Goal: Task Accomplishment & Management: Manage account settings

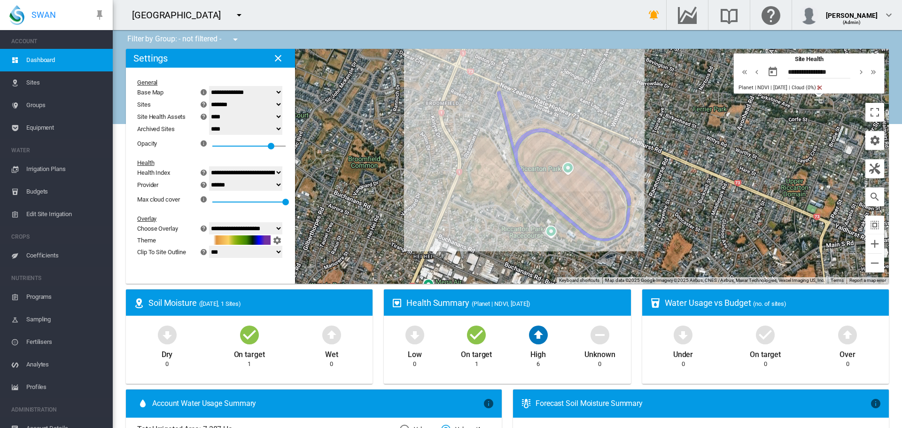
select select "********"
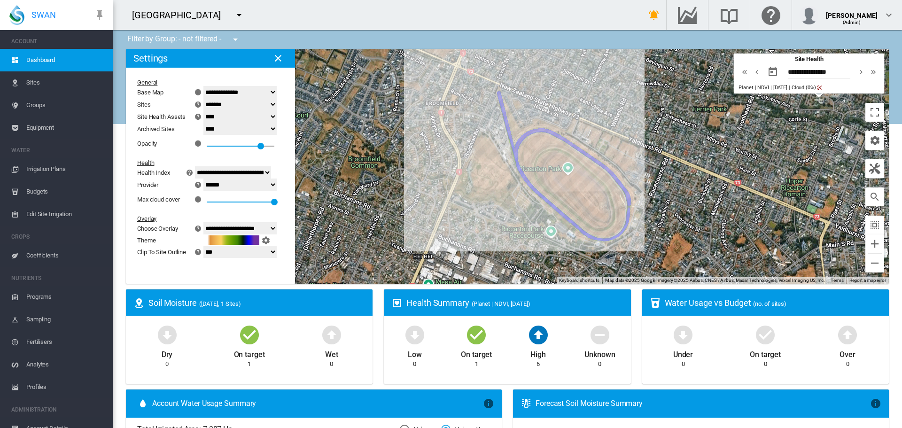
click at [245, 14] on md-icon "icon-menu-down" at bounding box center [239, 14] width 11 height 11
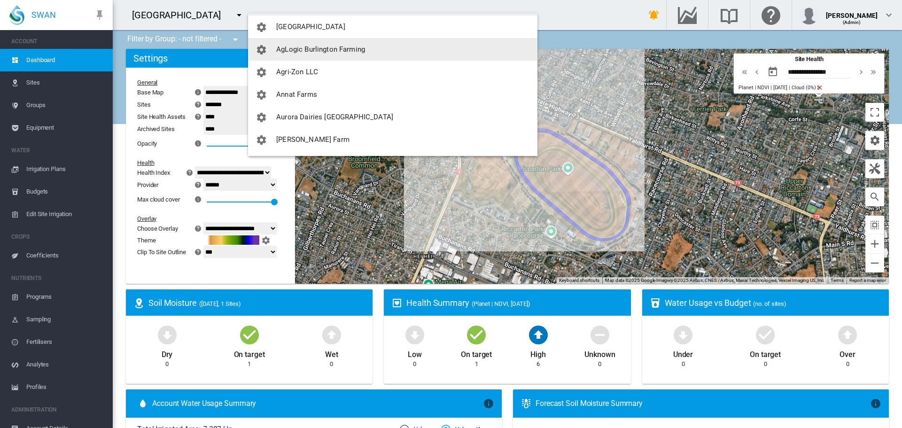
scroll to position [141, 0]
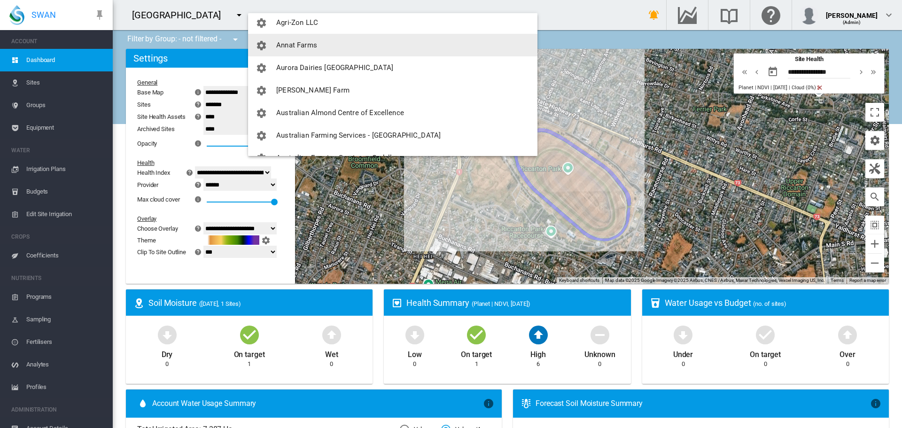
click at [303, 44] on span "Annat Farms" at bounding box center [296, 45] width 41 height 8
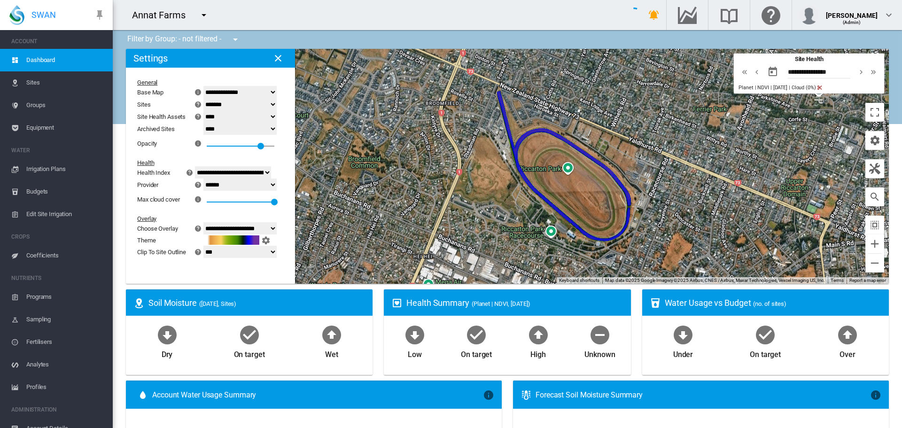
select select "**********"
select select "********"
type input "**********"
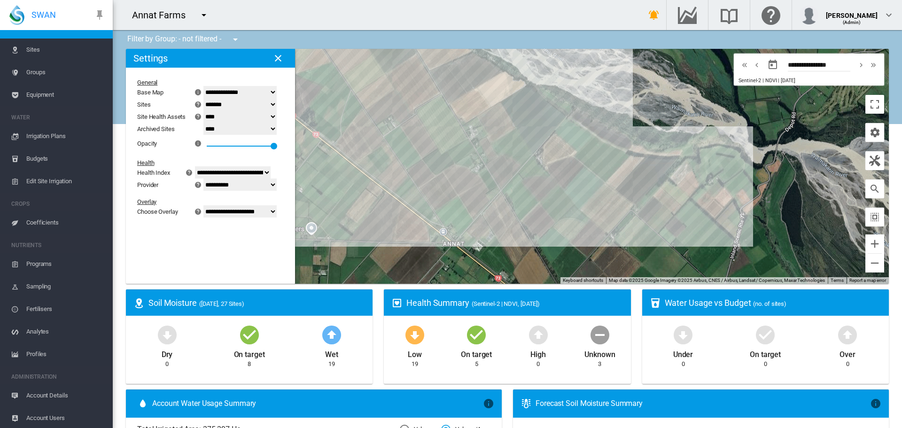
scroll to position [34, 0]
click at [49, 416] on span "Account Users" at bounding box center [65, 417] width 79 height 23
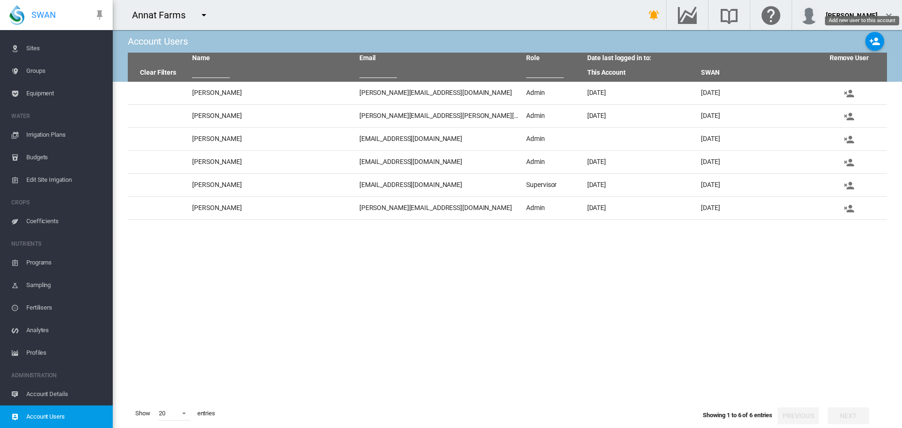
click at [878, 45] on md-icon "icon-account-plus" at bounding box center [874, 41] width 11 height 11
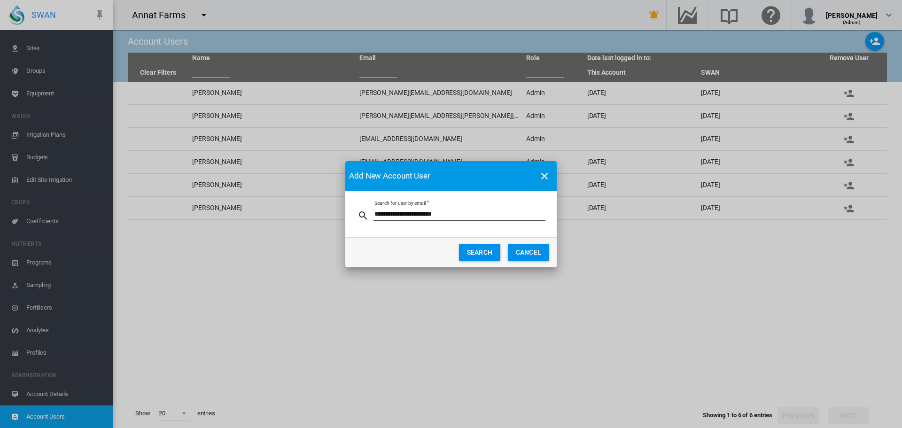
type input "**********"
click at [472, 249] on button "SEARCH" at bounding box center [479, 252] width 41 height 17
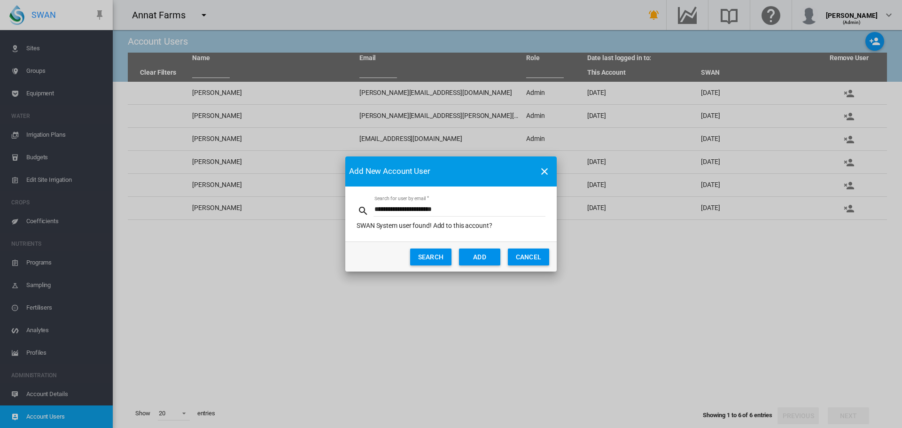
click at [472, 256] on button "ADD" at bounding box center [479, 257] width 41 height 17
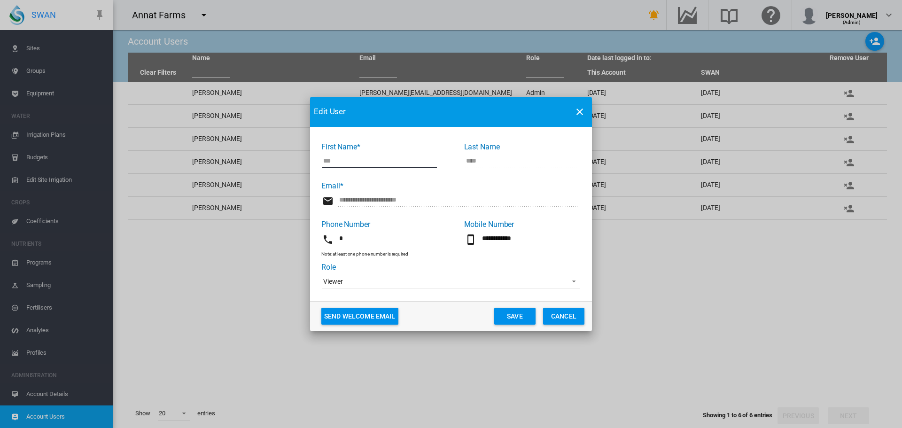
click at [453, 283] on span "Viewer" at bounding box center [443, 281] width 241 height 9
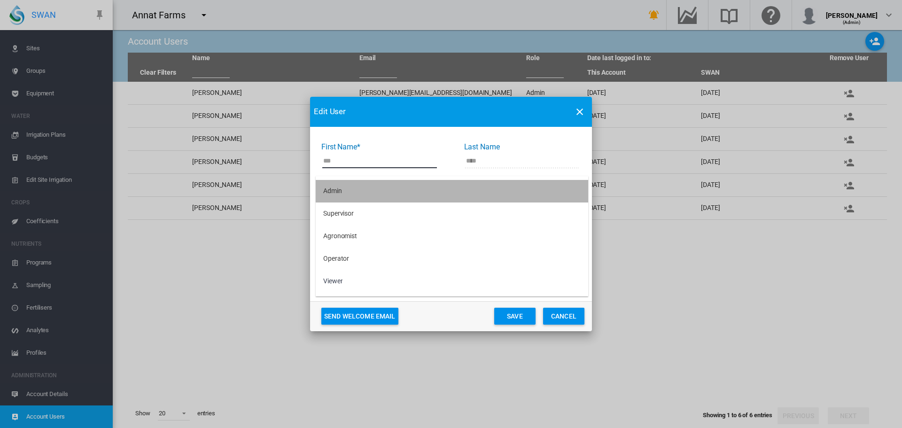
click at [333, 188] on div "Admin" at bounding box center [332, 191] width 19 height 9
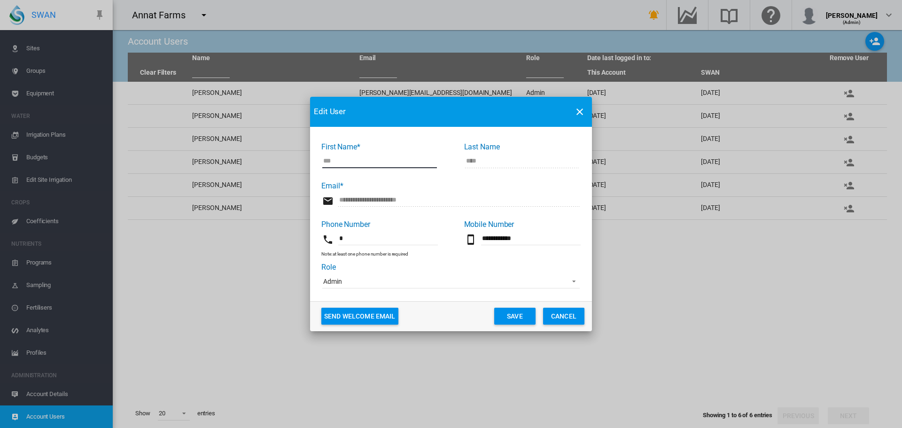
click at [508, 315] on button "Save" at bounding box center [514, 316] width 41 height 17
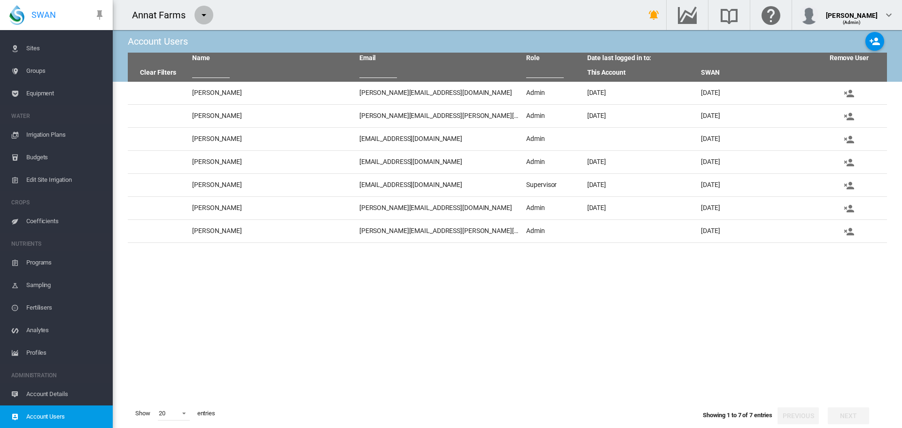
click at [201, 18] on md-icon "icon-menu-down" at bounding box center [203, 14] width 11 height 11
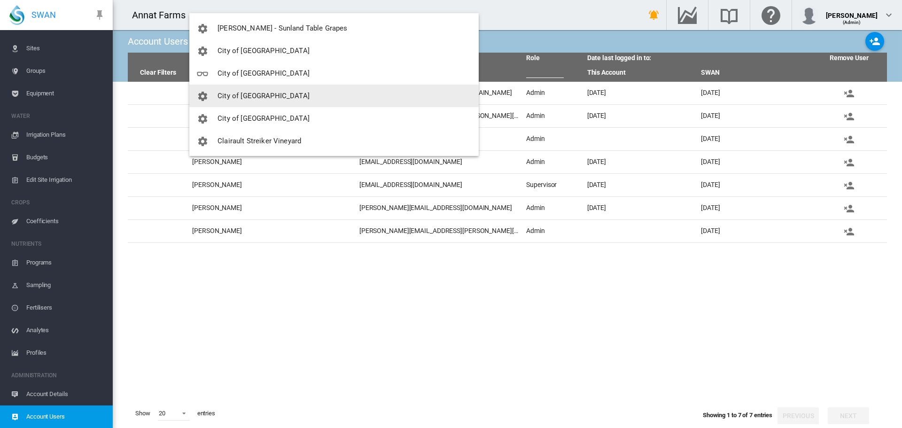
scroll to position [658, 0]
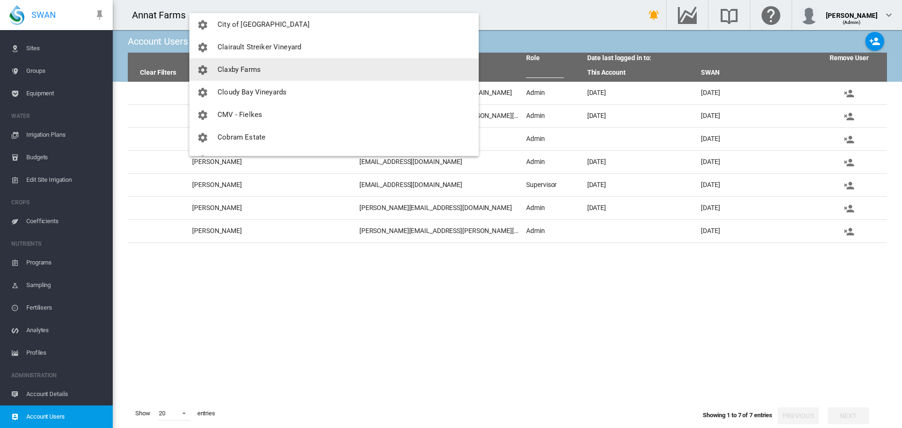
click at [238, 69] on span "Claxby Farms" at bounding box center [239, 69] width 43 height 8
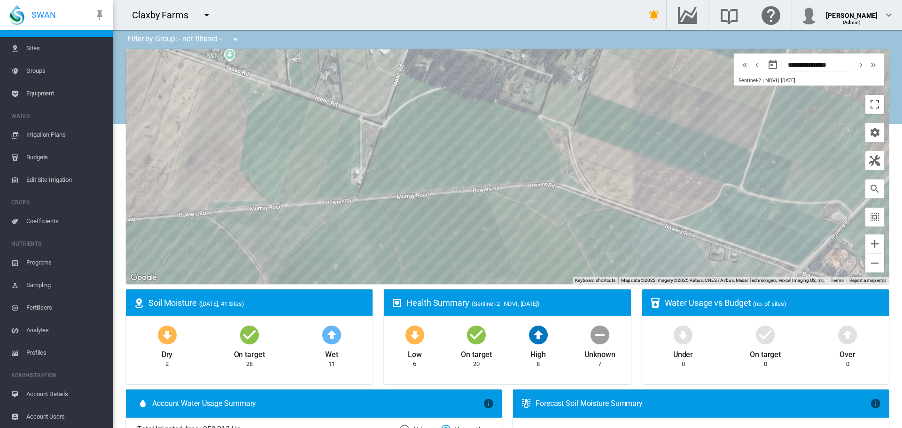
click at [43, 415] on span "Account Users" at bounding box center [65, 417] width 79 height 23
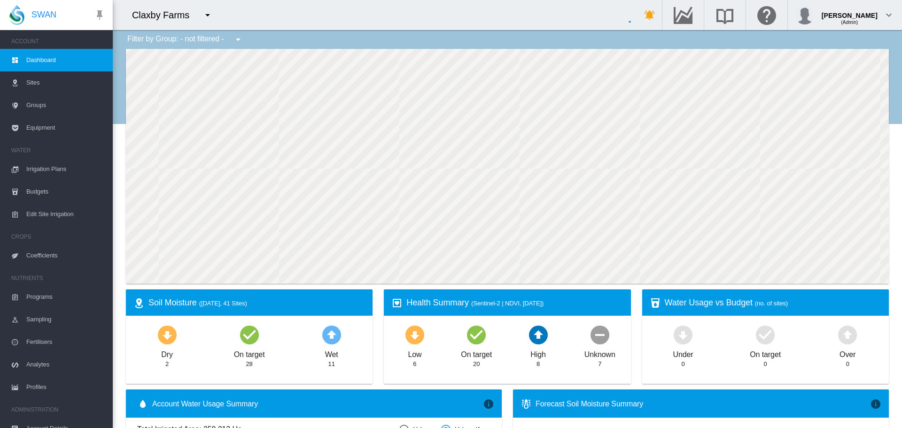
scroll to position [34, 0]
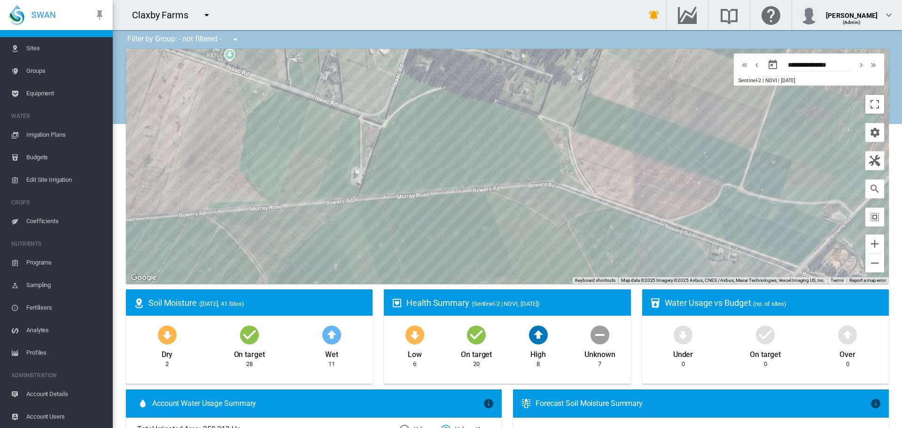
click at [53, 397] on span "Account Details" at bounding box center [65, 394] width 79 height 23
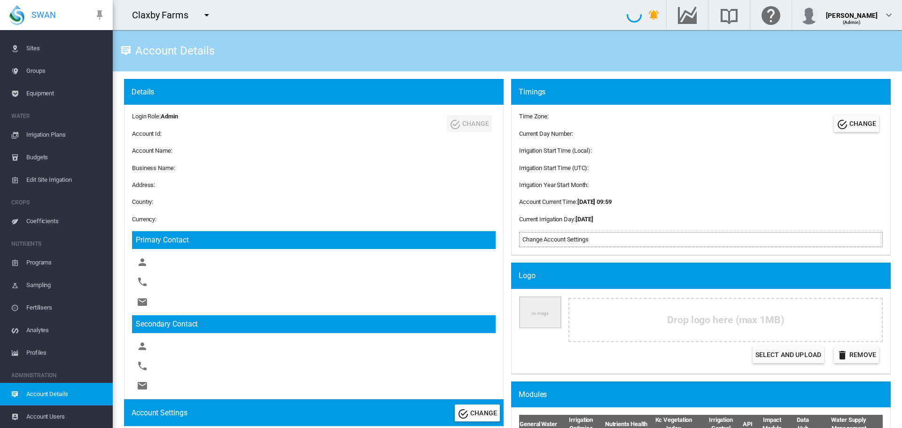
click at [54, 414] on span "Account Users" at bounding box center [65, 417] width 79 height 23
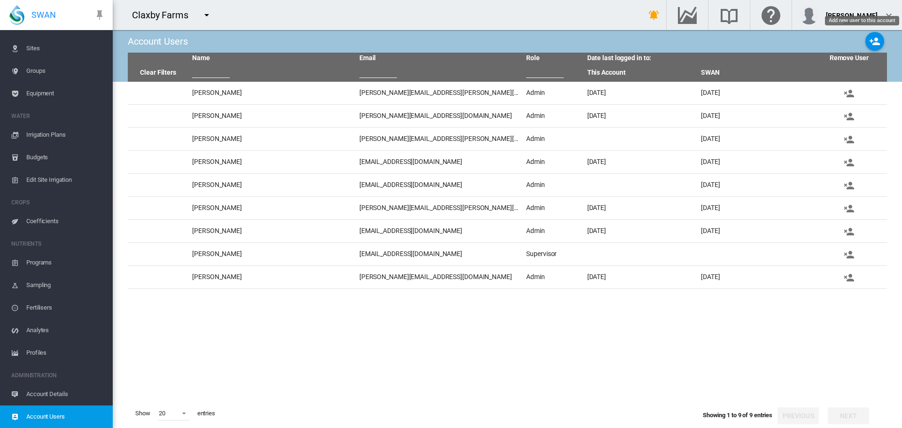
click at [872, 41] on md-icon "icon-account-plus" at bounding box center [874, 41] width 11 height 11
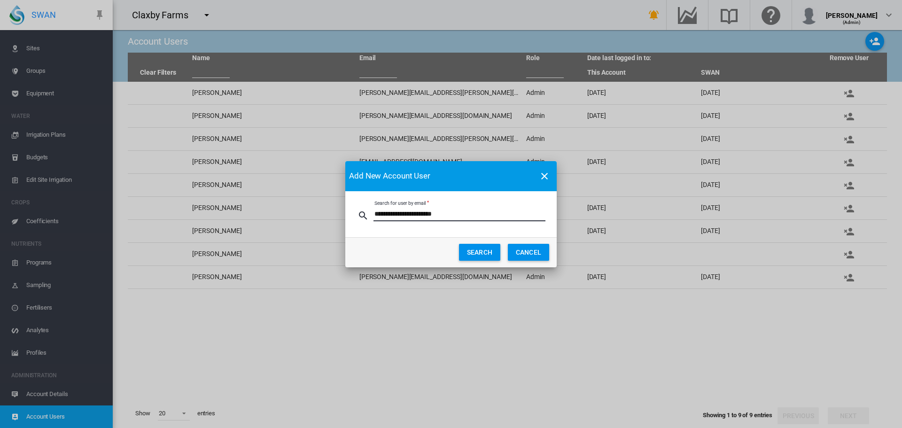
drag, startPoint x: 467, startPoint y: 219, endPoint x: 358, endPoint y: 240, distance: 111.0
click at [358, 240] on md-dialog "**********" at bounding box center [450, 214] width 211 height 106
type input "**********"
click at [471, 251] on button "SEARCH" at bounding box center [479, 252] width 41 height 17
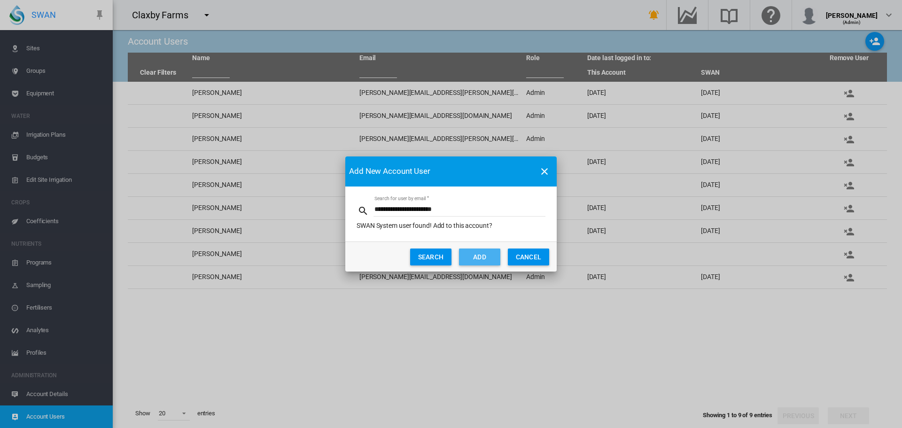
click at [471, 258] on button "ADD" at bounding box center [479, 257] width 41 height 17
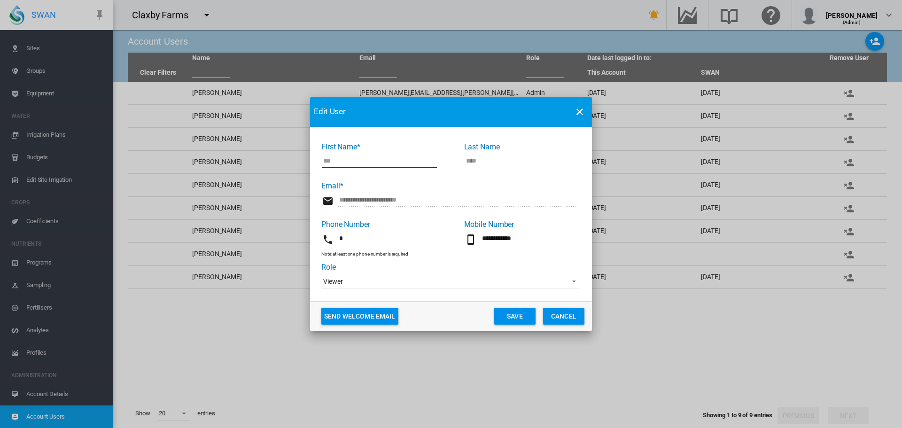
click at [392, 285] on span "Viewer" at bounding box center [443, 281] width 241 height 9
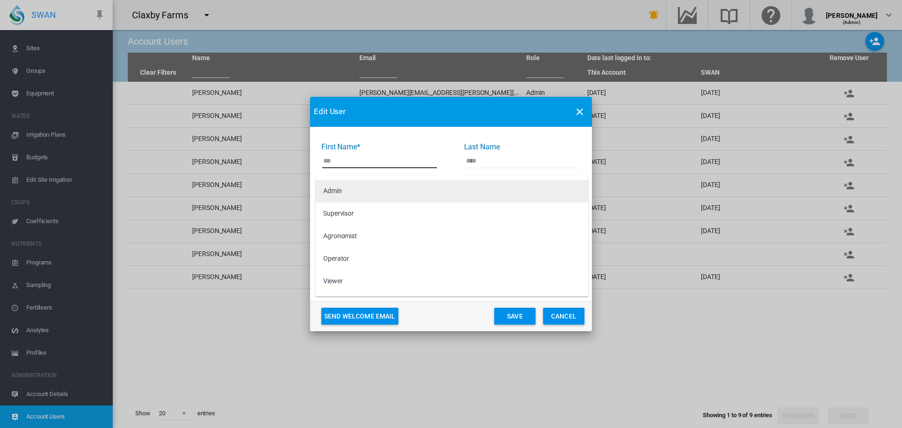
click at [354, 190] on md-option "Admin" at bounding box center [452, 191] width 273 height 23
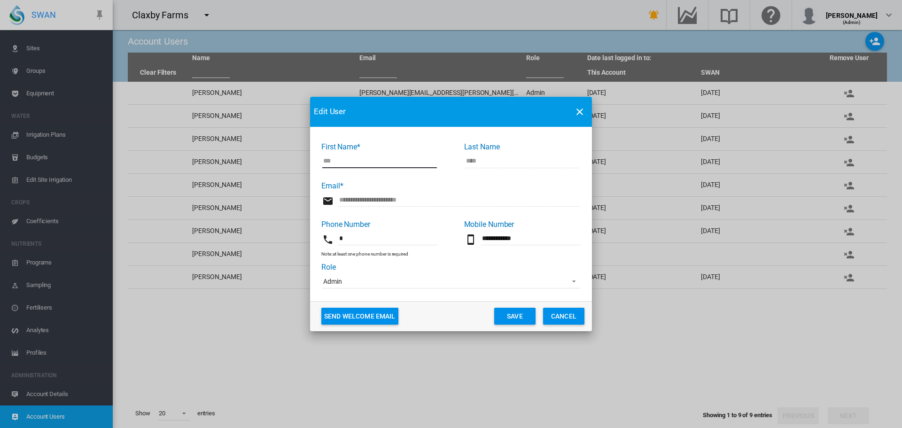
click at [517, 317] on button "Save" at bounding box center [514, 316] width 41 height 17
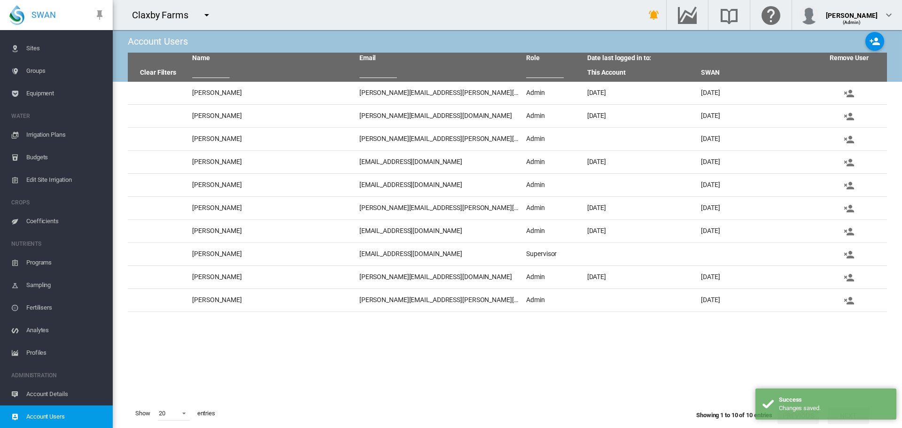
click at [206, 11] on md-icon "icon-menu-down" at bounding box center [206, 14] width 11 height 11
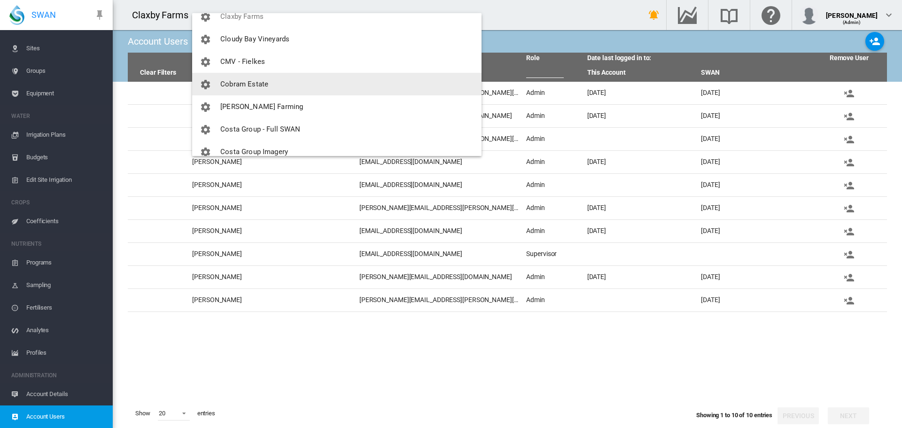
scroll to position [771, 0]
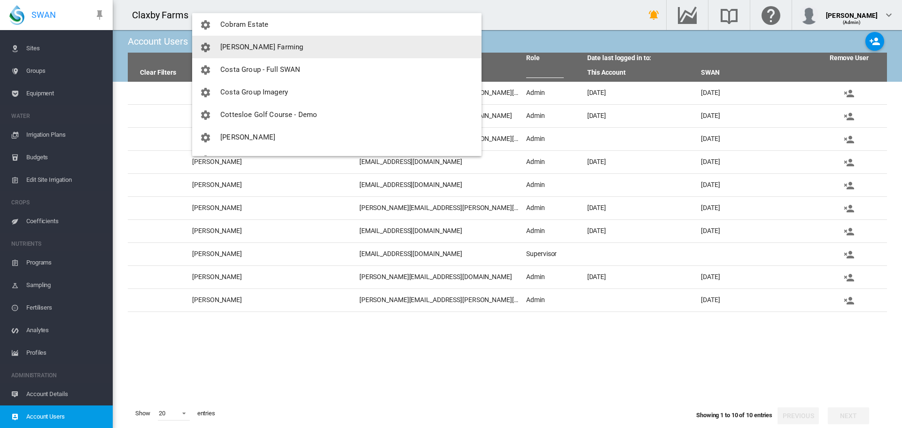
click at [260, 46] on span "[PERSON_NAME] Farming" at bounding box center [261, 47] width 83 height 8
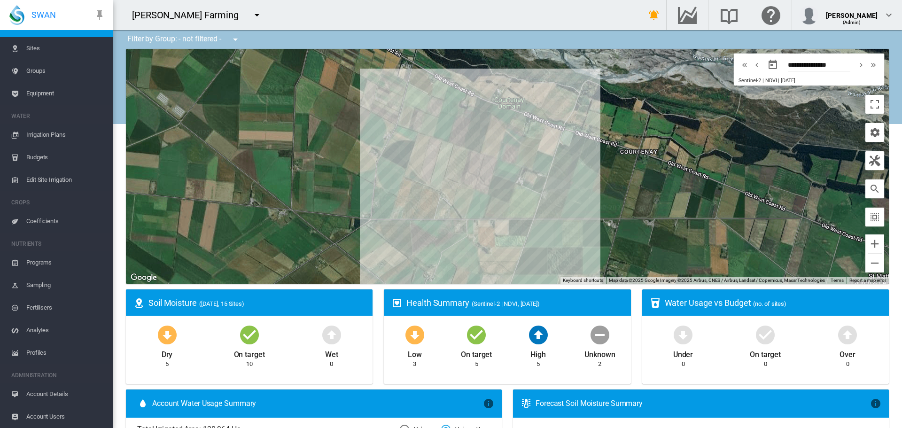
click at [45, 417] on span "Account Users" at bounding box center [65, 417] width 79 height 23
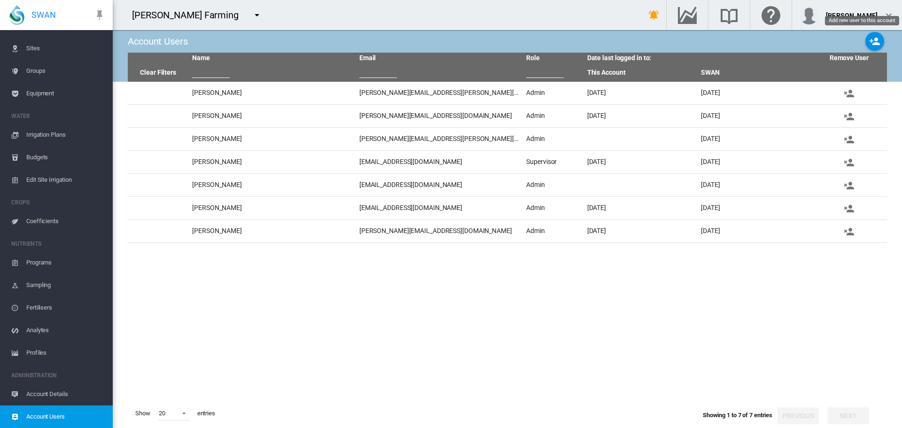
click at [877, 36] on md-icon "icon-account-plus" at bounding box center [874, 41] width 11 height 11
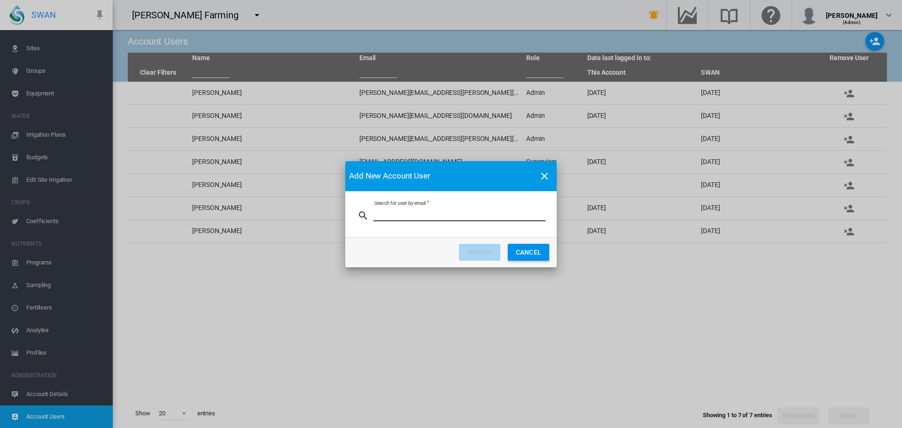
click at [443, 219] on input "Search for user by email" at bounding box center [460, 214] width 172 height 14
paste input "**********"
type input "**********"
click at [474, 251] on button "SEARCH" at bounding box center [479, 252] width 41 height 17
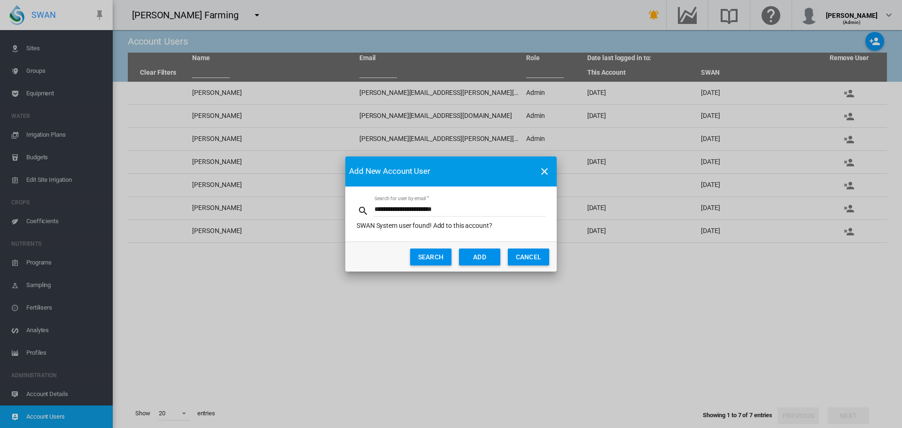
click at [476, 256] on button "ADD" at bounding box center [479, 257] width 41 height 17
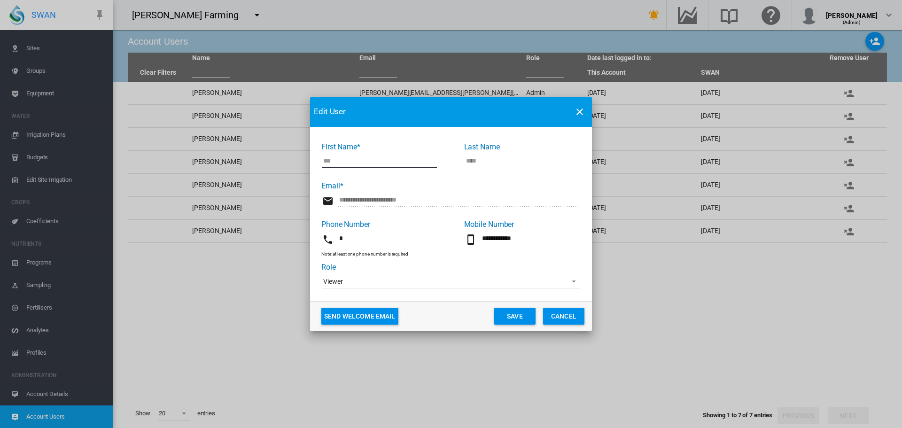
click at [394, 283] on span "Viewer" at bounding box center [443, 281] width 241 height 9
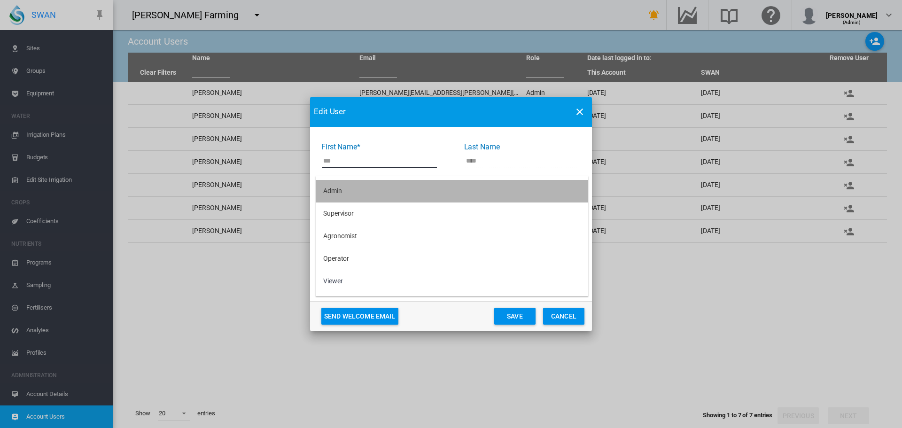
click at [366, 194] on md-option "Admin" at bounding box center [452, 191] width 273 height 23
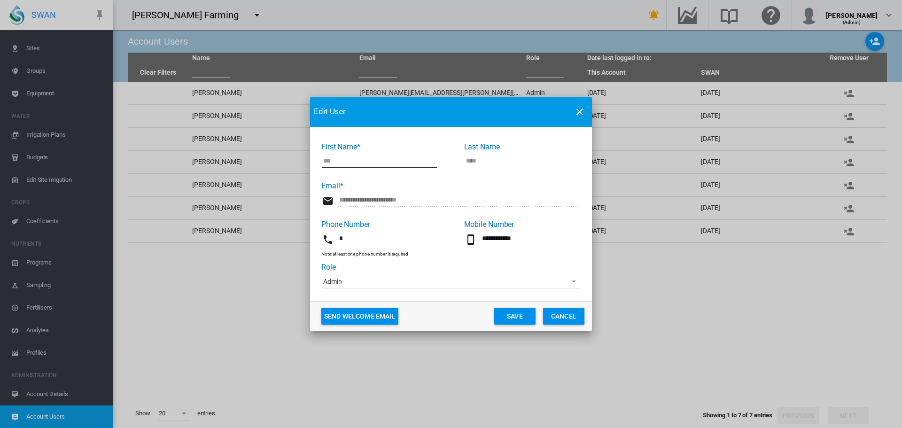
click at [521, 312] on button "Save" at bounding box center [514, 316] width 41 height 17
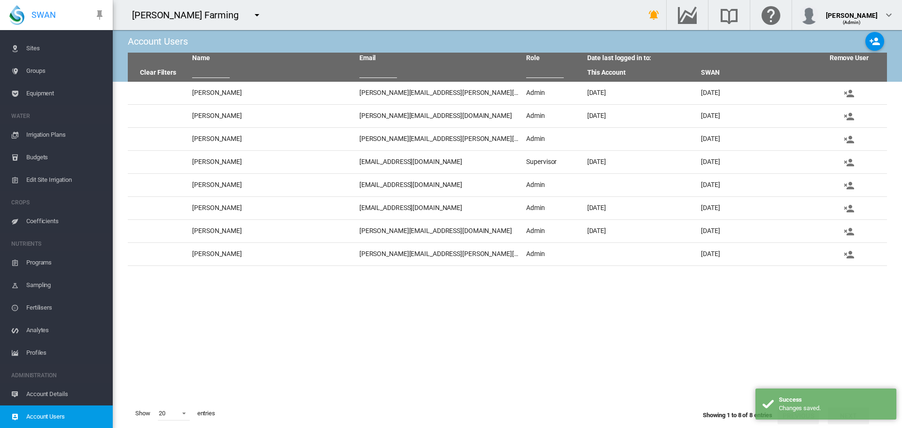
click at [251, 16] on md-icon "icon-menu-down" at bounding box center [256, 14] width 11 height 11
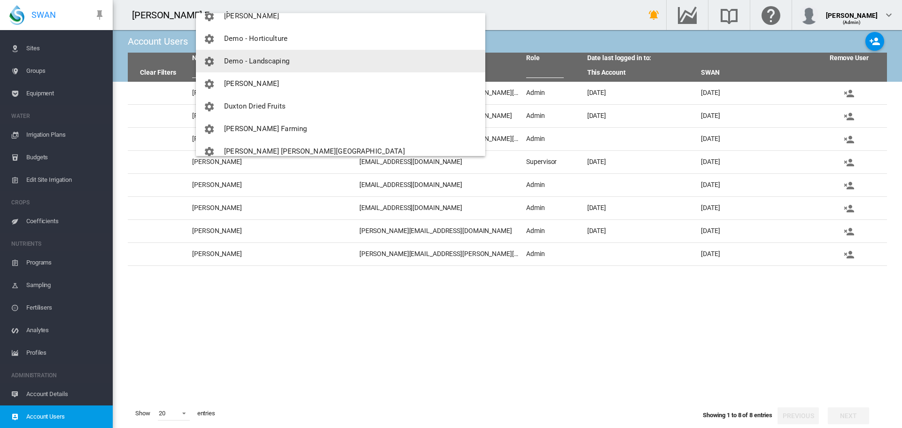
scroll to position [940, 0]
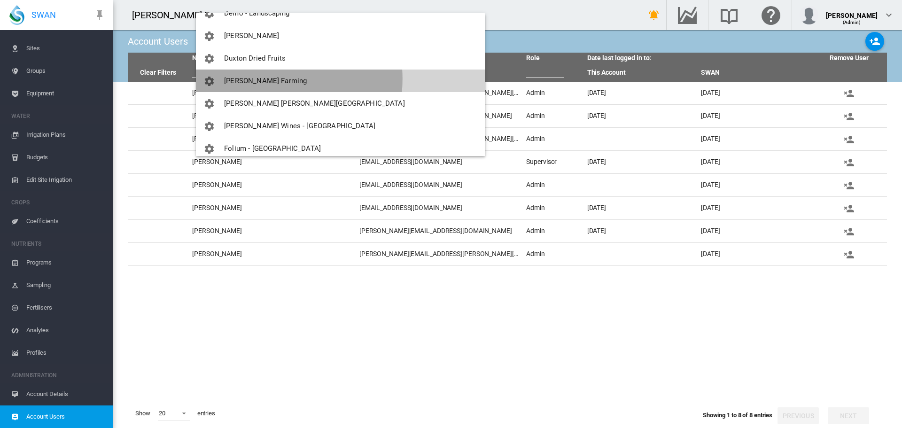
click at [252, 78] on span "[PERSON_NAME] Farming" at bounding box center [265, 81] width 83 height 8
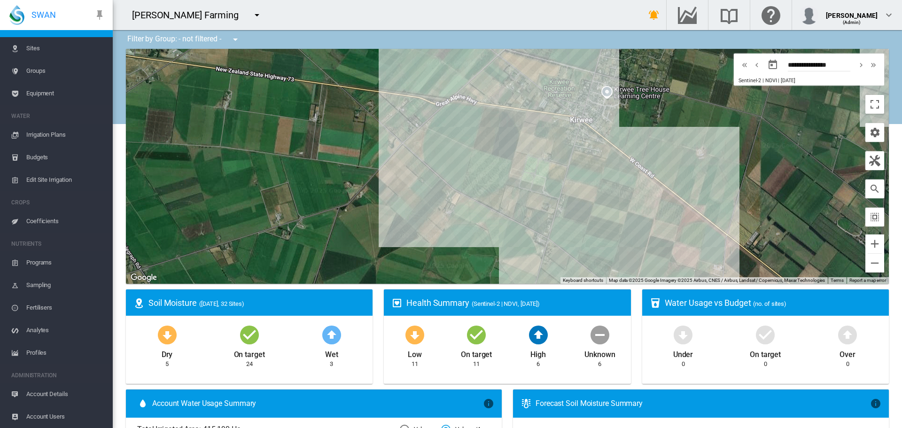
click at [50, 421] on span "Account Users" at bounding box center [65, 417] width 79 height 23
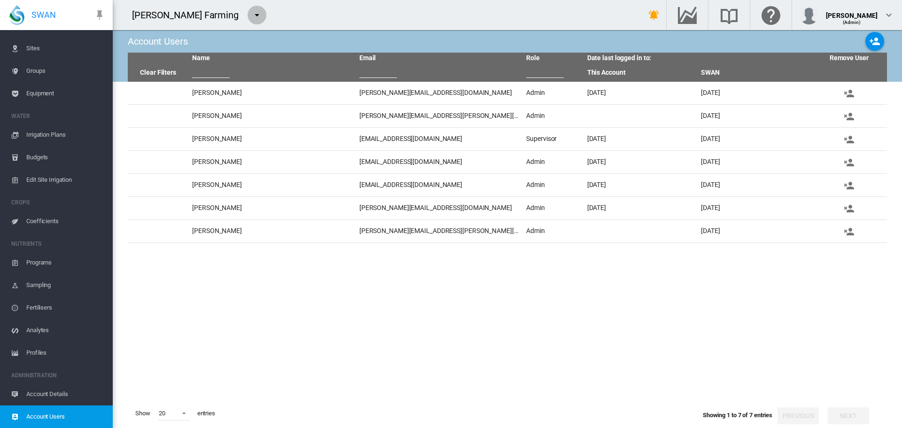
click at [251, 16] on md-icon "icon-menu-down" at bounding box center [256, 14] width 11 height 11
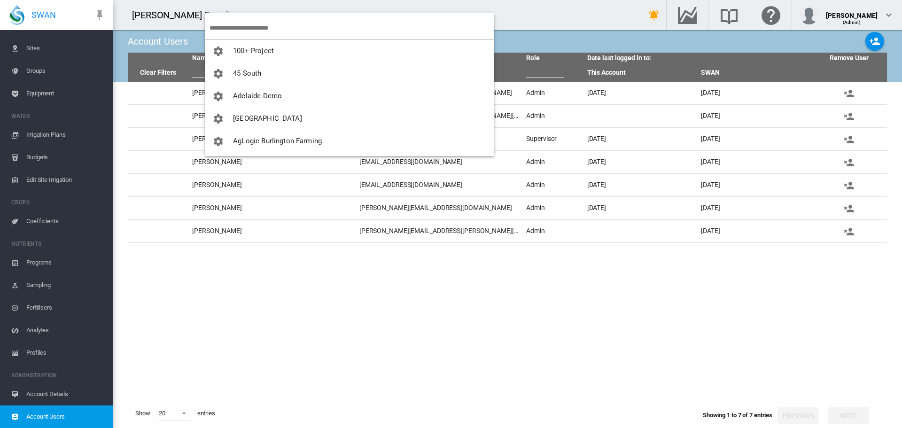
click at [241, 29] on input "search" at bounding box center [352, 28] width 285 height 22
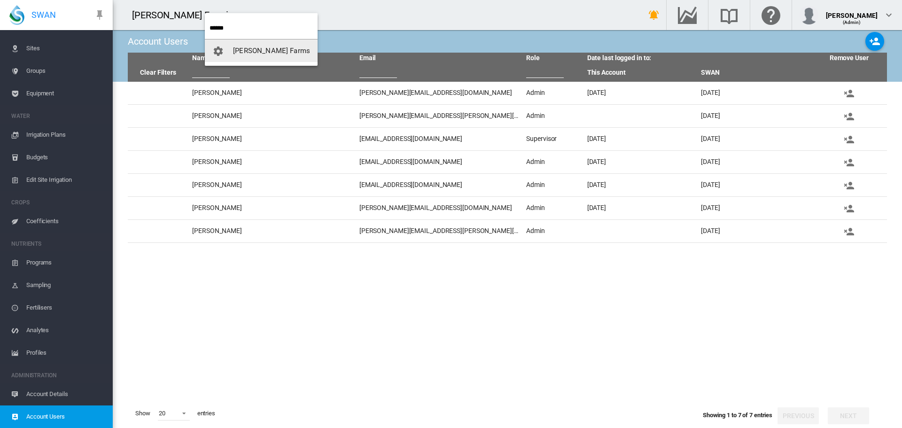
type input "******"
click at [260, 53] on span "[PERSON_NAME] Farms" at bounding box center [271, 51] width 77 height 8
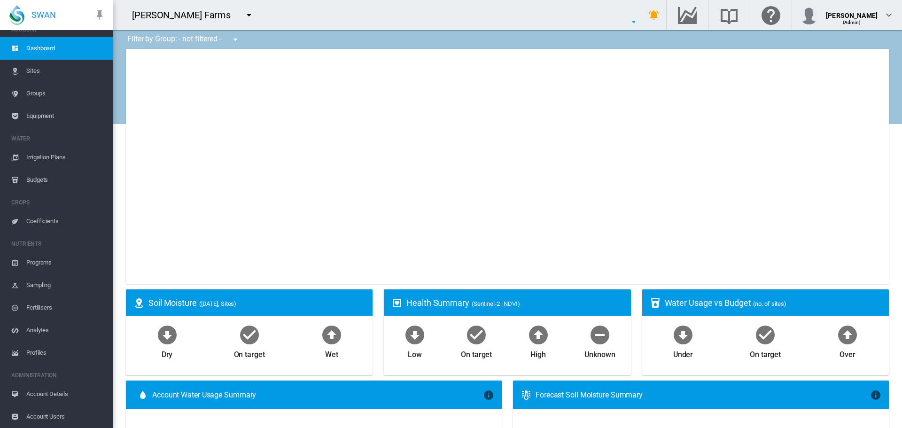
scroll to position [12, 0]
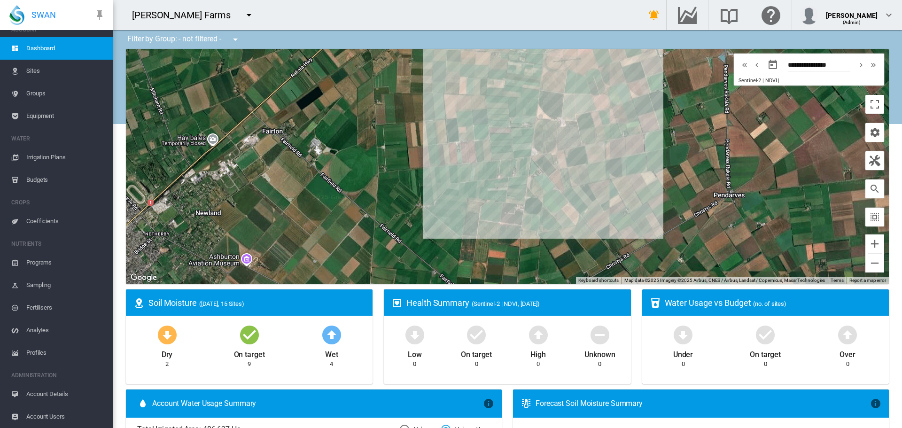
click at [40, 414] on span "Account Users" at bounding box center [65, 417] width 79 height 23
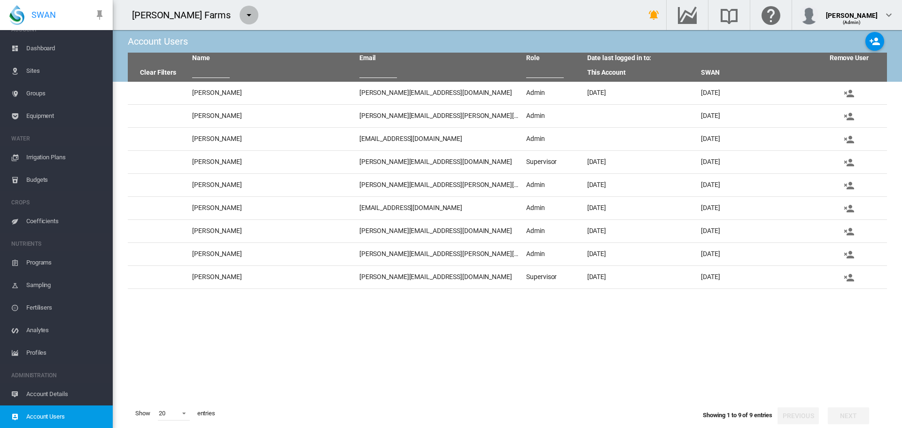
click at [243, 16] on md-icon "icon-menu-down" at bounding box center [248, 14] width 11 height 11
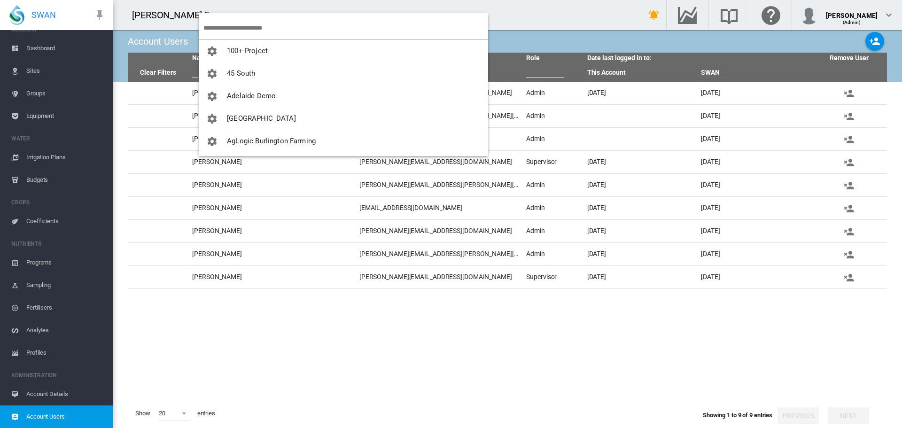
click at [222, 21] on input "search" at bounding box center [345, 28] width 285 height 22
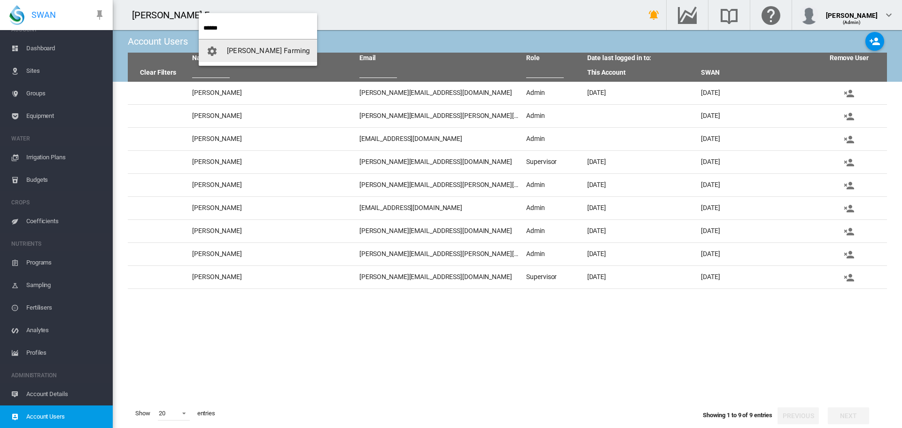
type input "******"
click at [245, 59] on button "[PERSON_NAME] Farming" at bounding box center [258, 50] width 118 height 23
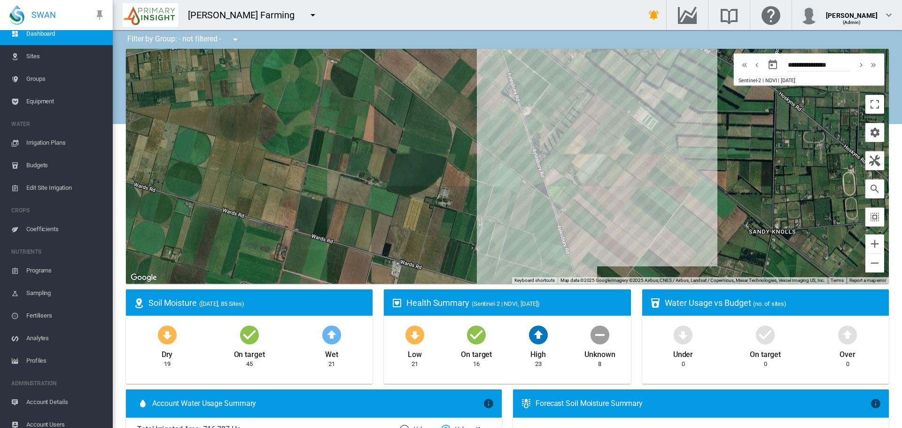
scroll to position [34, 0]
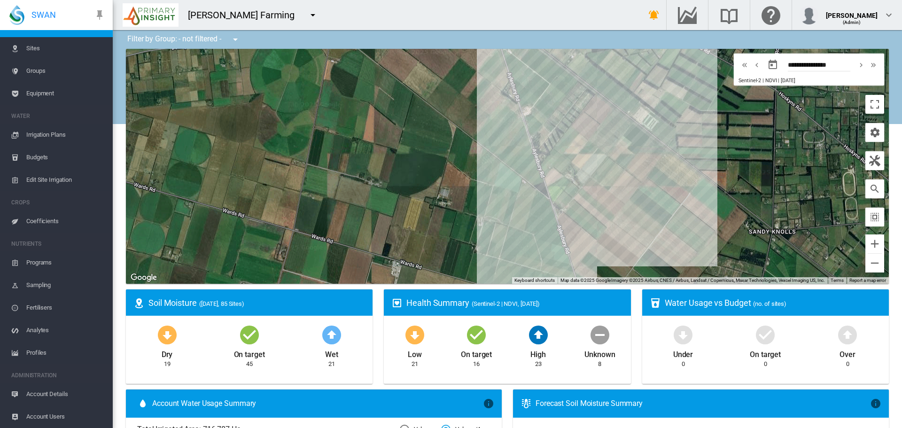
click at [60, 417] on span "Account Users" at bounding box center [65, 417] width 79 height 23
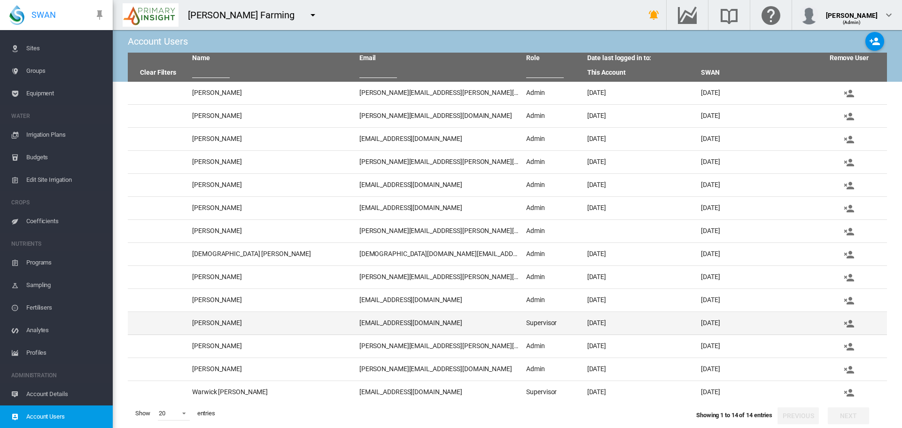
scroll to position [5, 0]
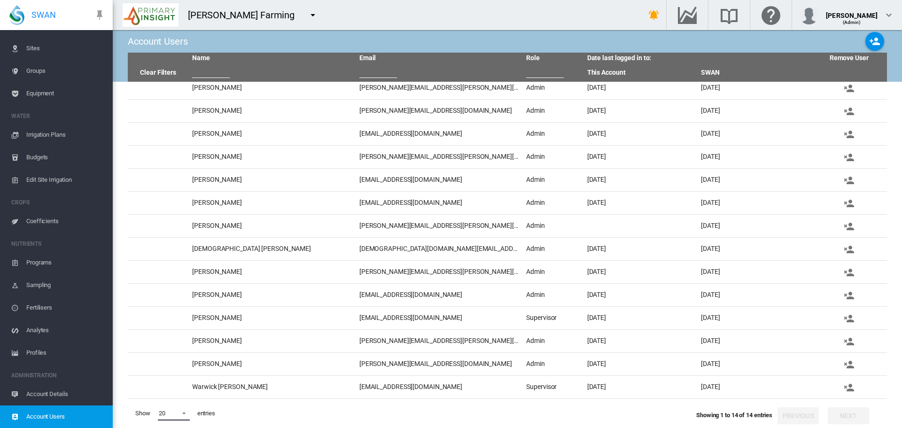
click at [185, 414] on span at bounding box center [181, 412] width 11 height 8
click at [177, 397] on md-option "100" at bounding box center [183, 390] width 64 height 23
click at [876, 41] on md-icon "icon-account-plus" at bounding box center [874, 41] width 11 height 11
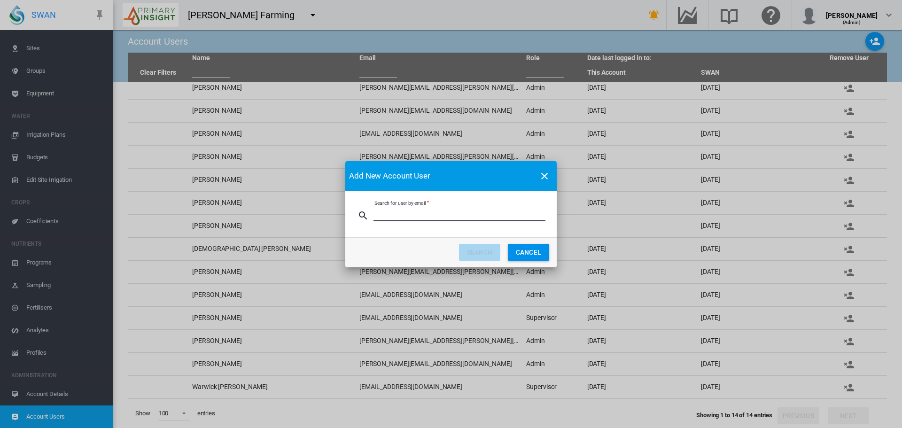
click at [429, 215] on input "Search for user by email" at bounding box center [460, 214] width 172 height 14
paste input "**********"
type input "**********"
click at [487, 251] on button "SEARCH" at bounding box center [479, 252] width 41 height 17
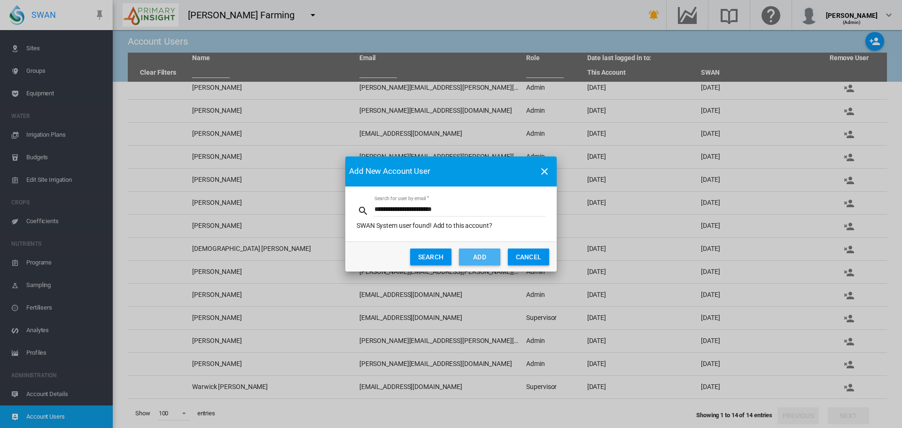
click at [473, 256] on button "ADD" at bounding box center [479, 257] width 41 height 17
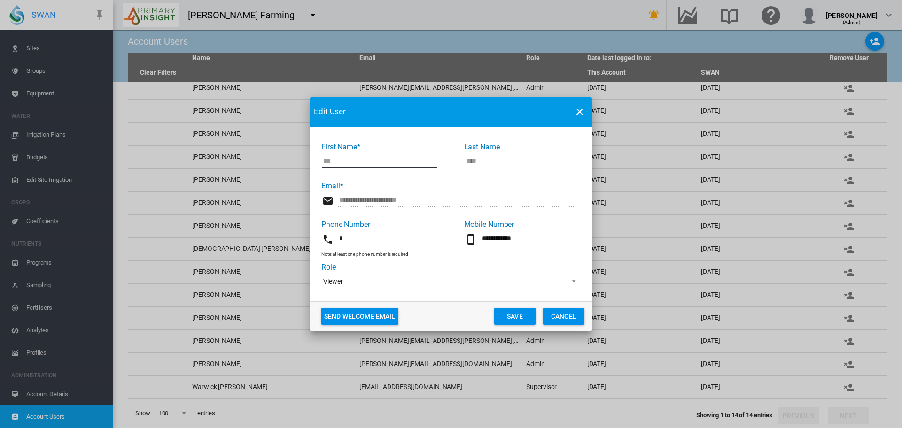
drag, startPoint x: 501, startPoint y: 318, endPoint x: 497, endPoint y: 303, distance: 15.5
click at [501, 318] on button "Save" at bounding box center [514, 316] width 41 height 17
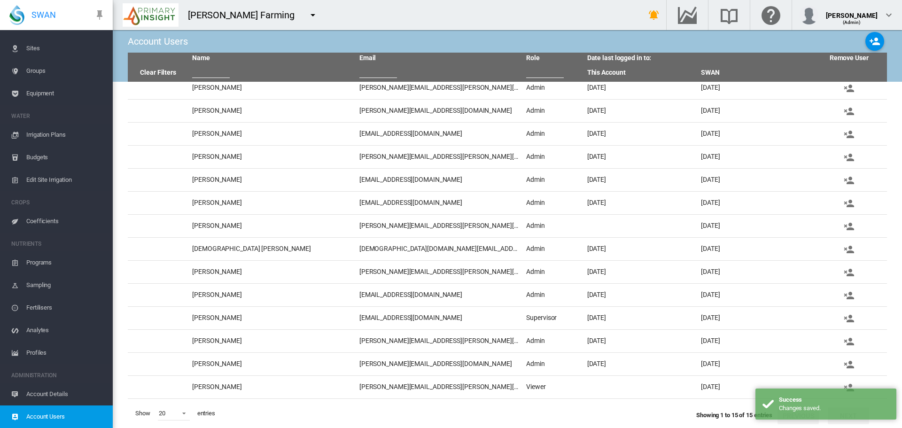
click at [307, 13] on md-icon "icon-menu-down" at bounding box center [312, 14] width 11 height 11
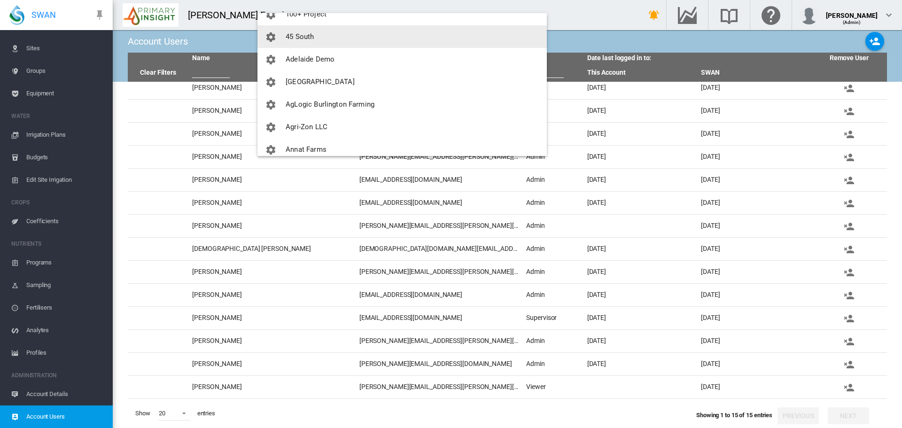
scroll to position [0, 0]
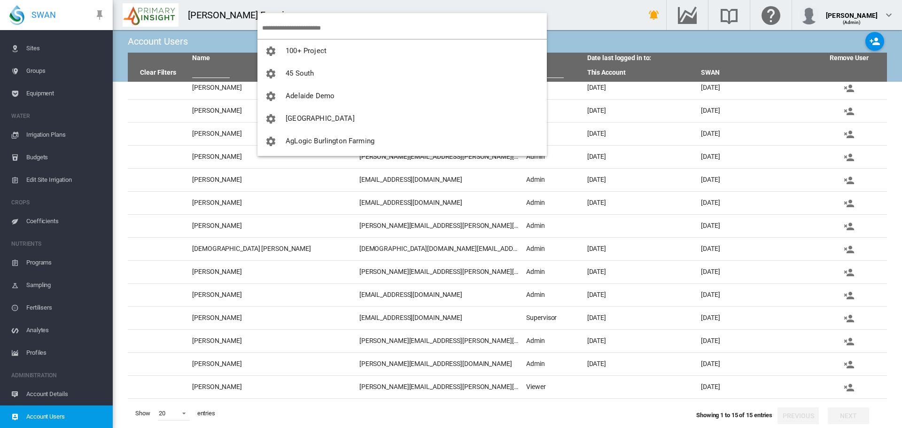
click at [346, 32] on input "search" at bounding box center [404, 28] width 285 height 22
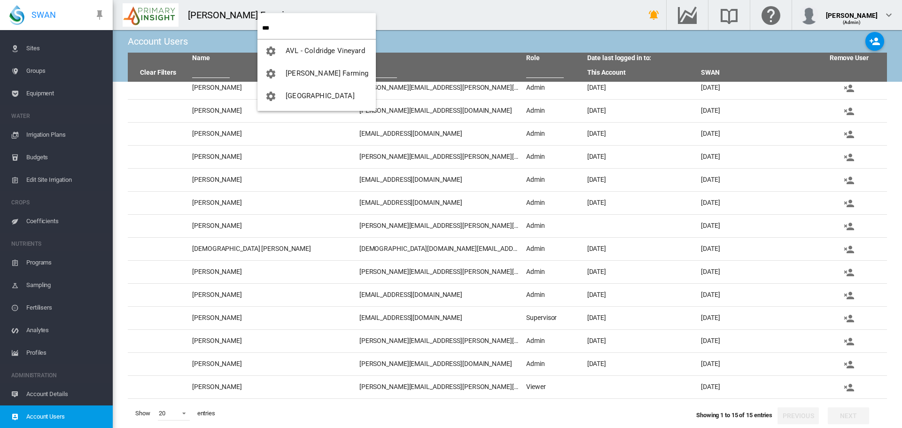
drag, startPoint x: 278, startPoint y: 29, endPoint x: 243, endPoint y: 32, distance: 34.9
click at [243, 32] on body "SWAN ACCOUNT Dashboard Sites Groups Equipment WATER Irrigation Plans" at bounding box center [451, 214] width 902 height 428
drag, startPoint x: 291, startPoint y: 29, endPoint x: 242, endPoint y: 32, distance: 48.5
click at [242, 32] on body "SWAN ACCOUNT Dashboard Sites Groups Equipment WATER Irrigation Plans" at bounding box center [451, 214] width 902 height 428
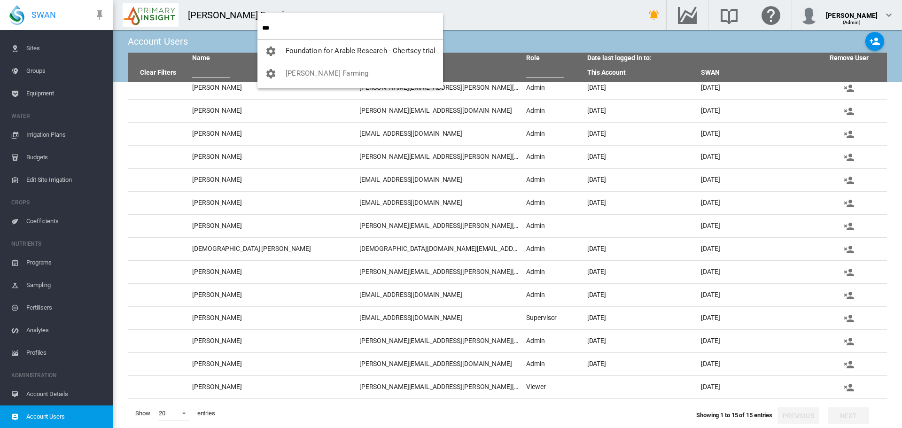
drag, startPoint x: 297, startPoint y: 29, endPoint x: 253, endPoint y: 31, distance: 43.3
click at [253, 31] on body "SWAN ACCOUNT Dashboard Sites Groups Equipment WATER Irrigation Plans" at bounding box center [451, 214] width 902 height 428
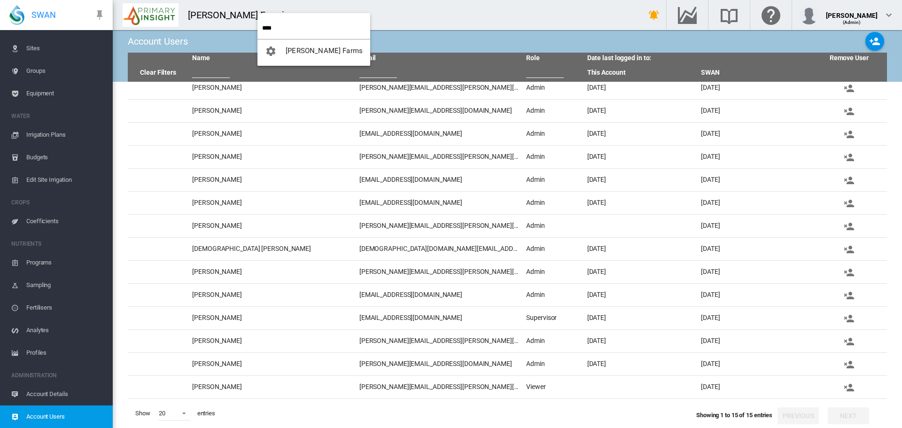
type input "****"
drag, startPoint x: 290, startPoint y: 30, endPoint x: 251, endPoint y: 31, distance: 39.0
click at [252, 31] on body "SWAN ACCOUNT Dashboard Sites Groups Equipment WATER Irrigation Plans" at bounding box center [451, 214] width 902 height 428
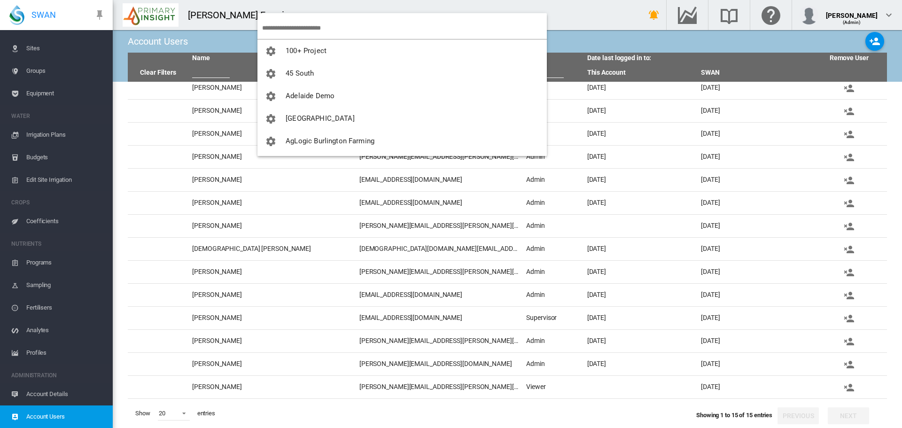
click at [546, 38] on md-backdrop at bounding box center [451, 214] width 902 height 428
